Goal: Transaction & Acquisition: Subscribe to service/newsletter

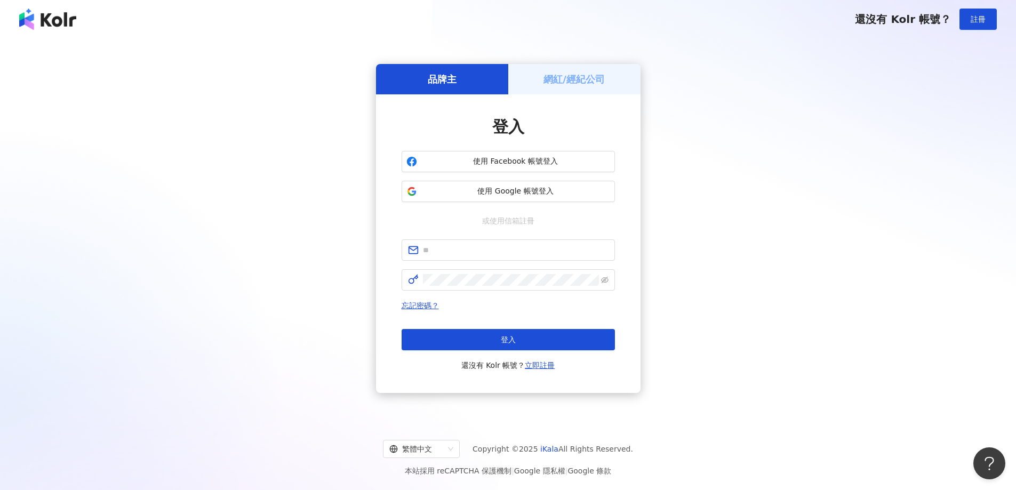
click at [530, 61] on div "品牌主 網紅/經紀公司 登入 使用 Facebook 帳號登入 使用 Google 帳號登入 或使用信箱註冊 忘記密碼？ 登入 還沒有 Kolr 帳號？ 立即…" at bounding box center [508, 228] width 991 height 363
click at [538, 69] on div "網紅/經紀公司" at bounding box center [574, 79] width 132 height 30
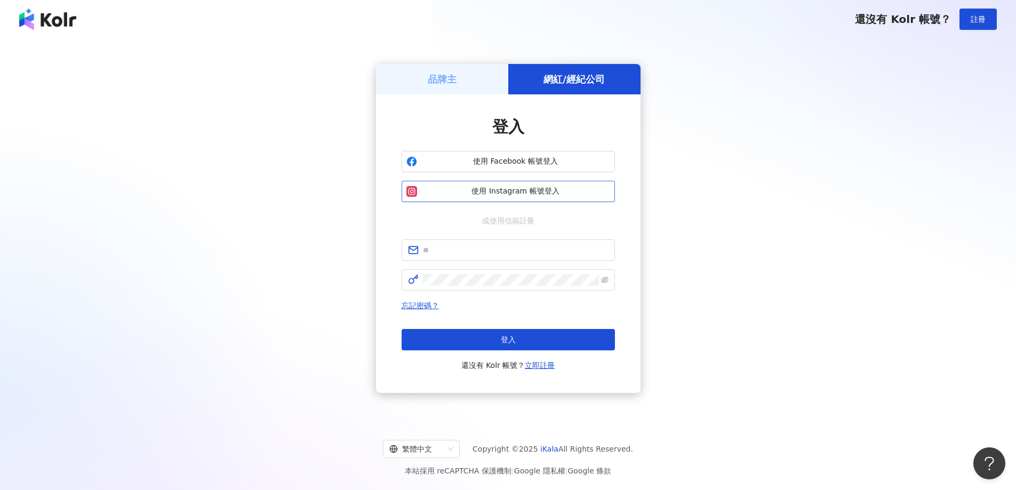
click at [558, 187] on span "使用 Instagram 帳號登入" at bounding box center [515, 191] width 189 height 11
